Goal: Find specific page/section: Find specific page/section

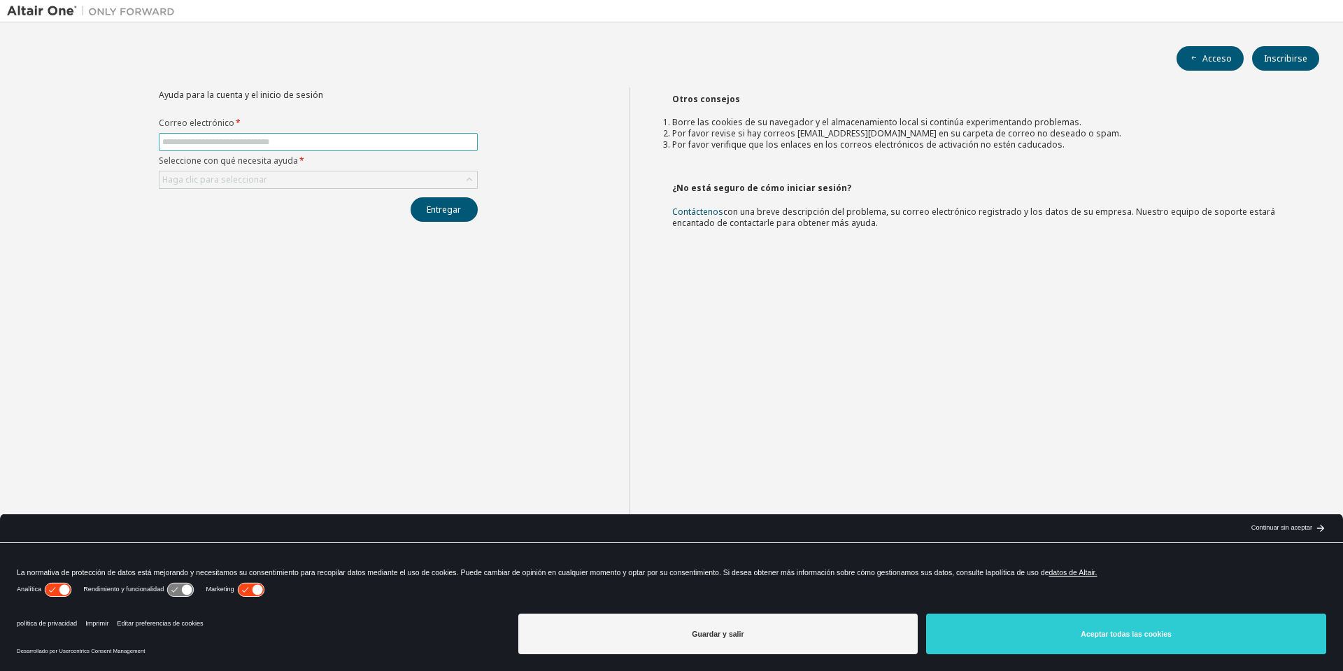
click at [248, 143] on input "text" at bounding box center [318, 141] width 312 height 11
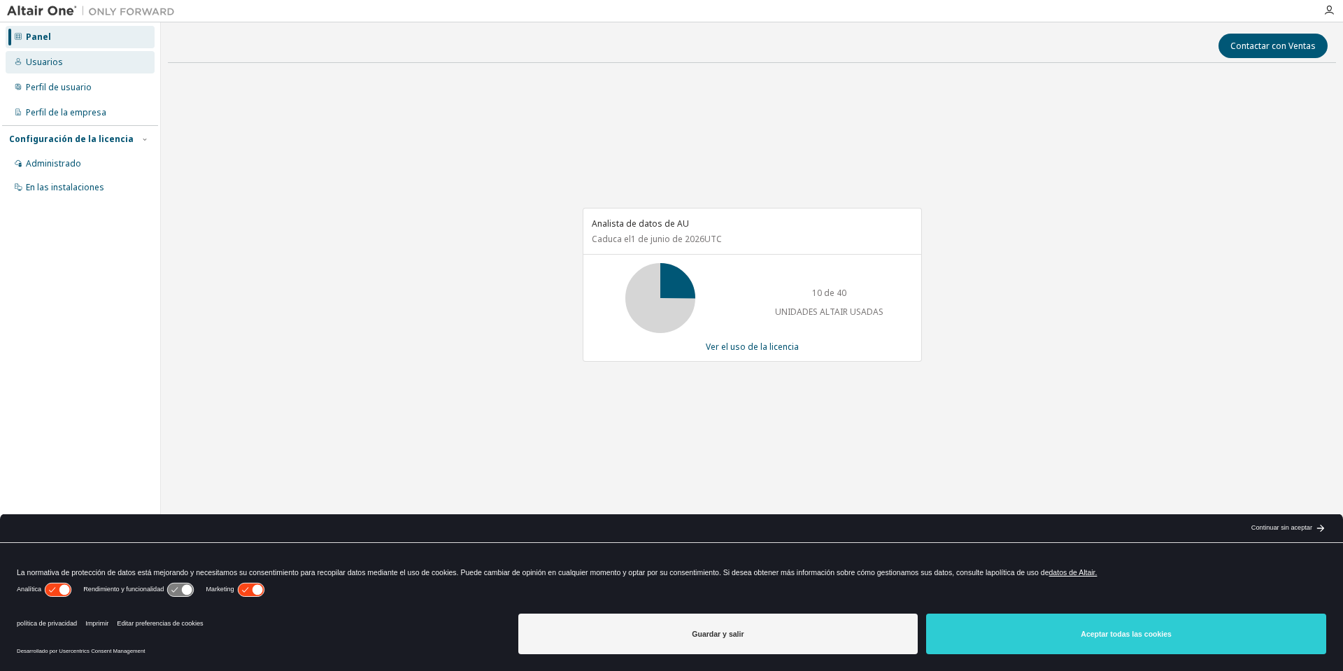
click at [61, 64] on div "Usuarios" at bounding box center [80, 62] width 149 height 22
